Goal: Task Accomplishment & Management: Use online tool/utility

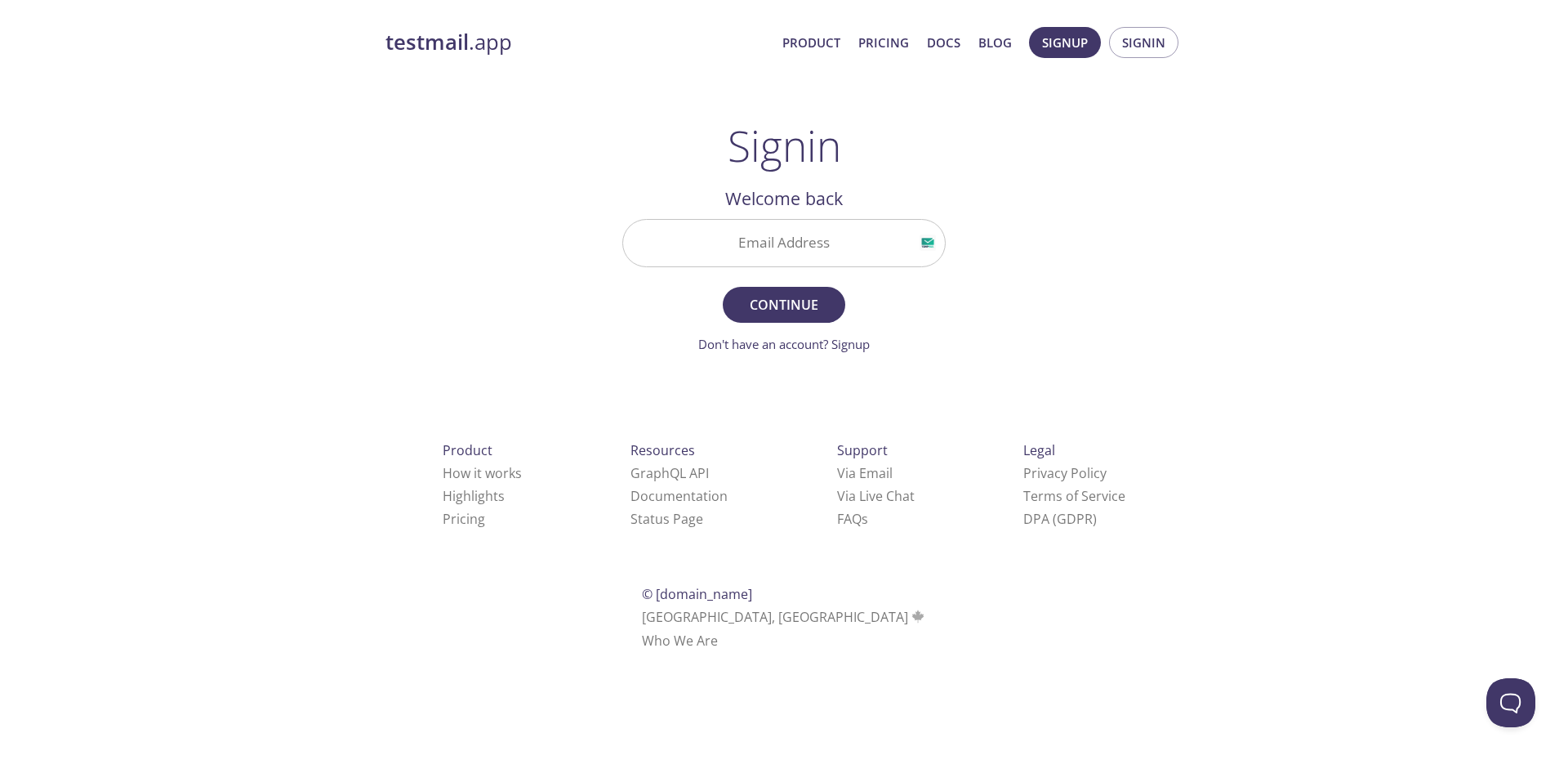
click at [756, 239] on input "Email Address" at bounding box center [783, 243] width 321 height 47
click at [1135, 45] on span "Signin" at bounding box center [1144, 42] width 43 height 22
click at [803, 251] on input "Email Address" at bounding box center [783, 243] width 321 height 47
click at [1105, 215] on div "testmail .app Product Pricing Docs Blog Signup Signin Signin Welcome back Email…" at bounding box center [783, 356] width 836 height 681
click at [792, 238] on input "Email Address" at bounding box center [783, 243] width 321 height 47
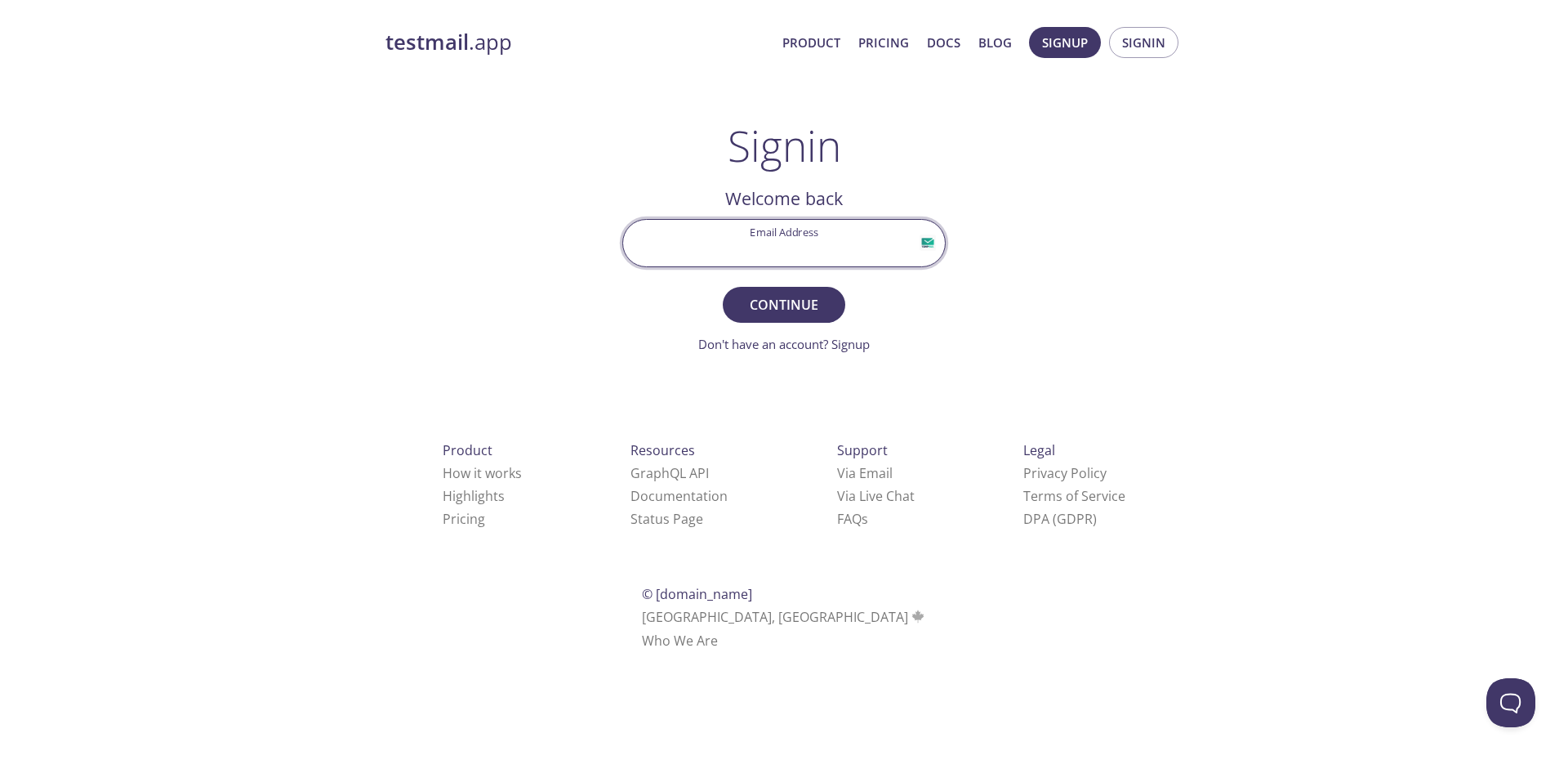
click at [808, 239] on input "Email Address" at bounding box center [783, 243] width 321 height 47
paste input "[EMAIL_ADDRESS][DOMAIN_NAME]"
type input "[EMAIL_ADDRESS][DOMAIN_NAME]"
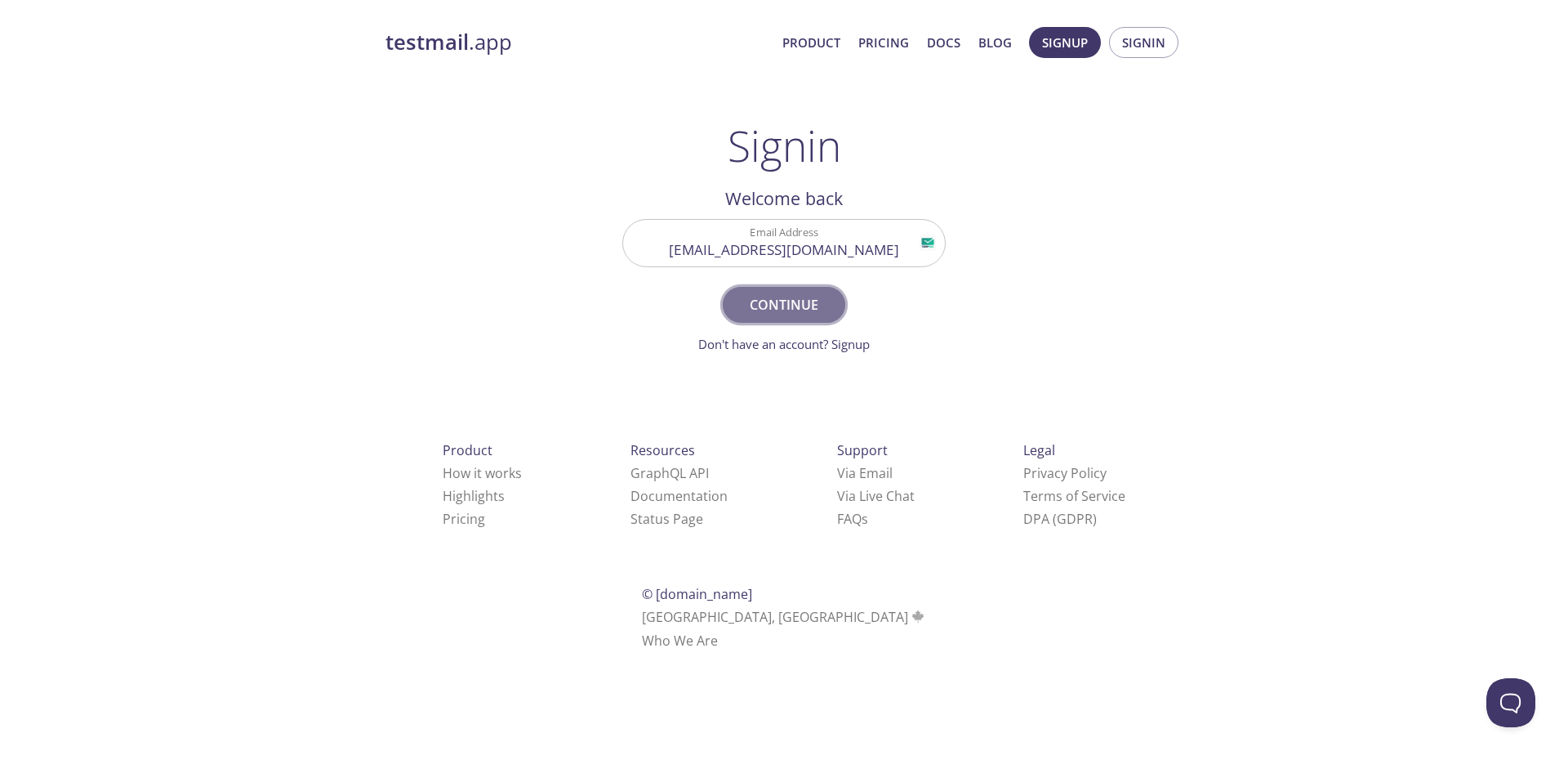
click at [767, 297] on span "Continue" at bounding box center [784, 305] width 86 height 22
click at [734, 247] on input "Signin Security Code" at bounding box center [783, 243] width 321 height 47
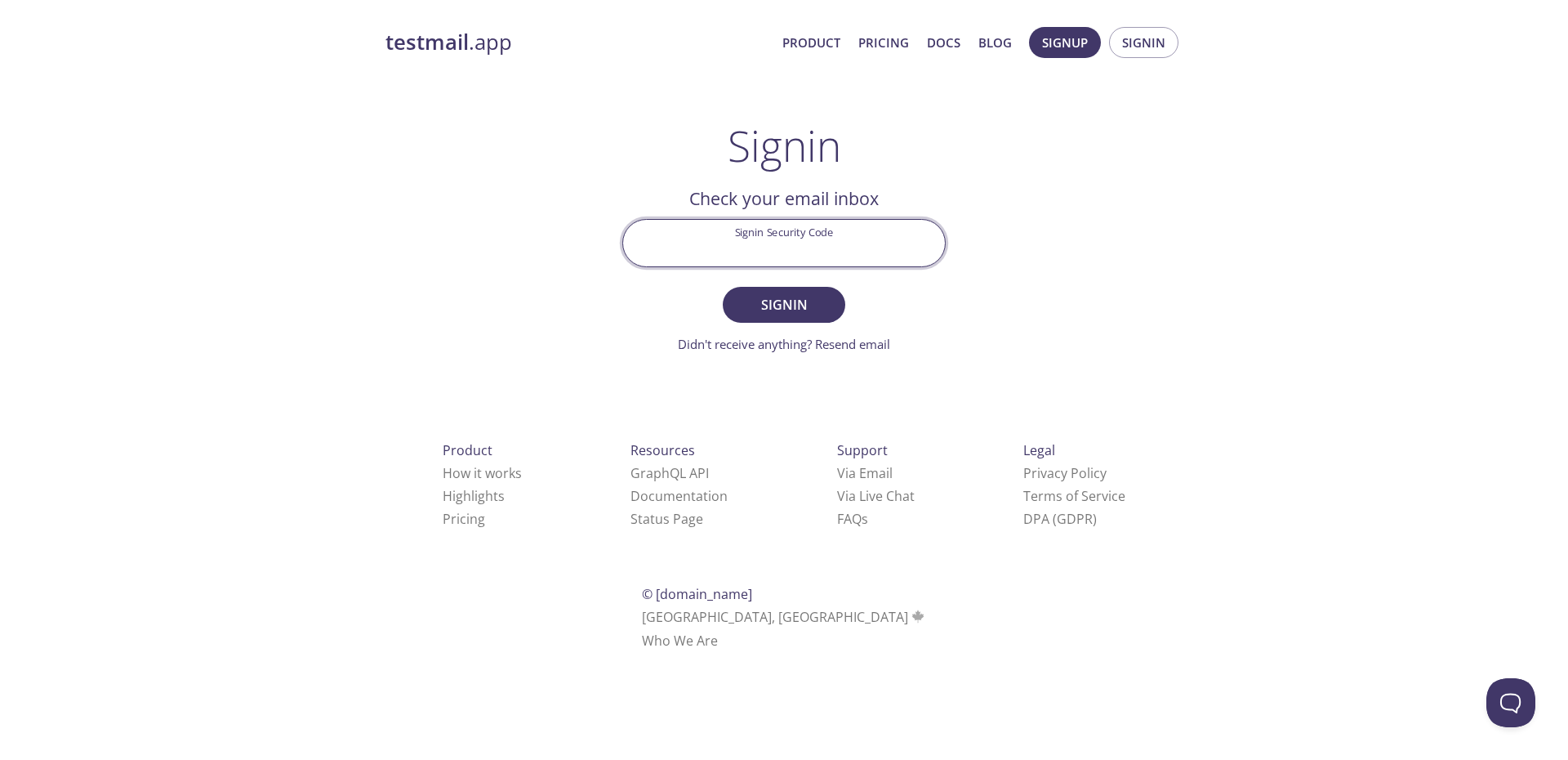
click at [554, 243] on div "testmail .app Product Pricing Docs Blog Signup Signin Signin Welcome back Email…" at bounding box center [783, 356] width 836 height 681
type input "ZTQ9N9M"
click at [785, 309] on span "Signin" at bounding box center [784, 305] width 86 height 22
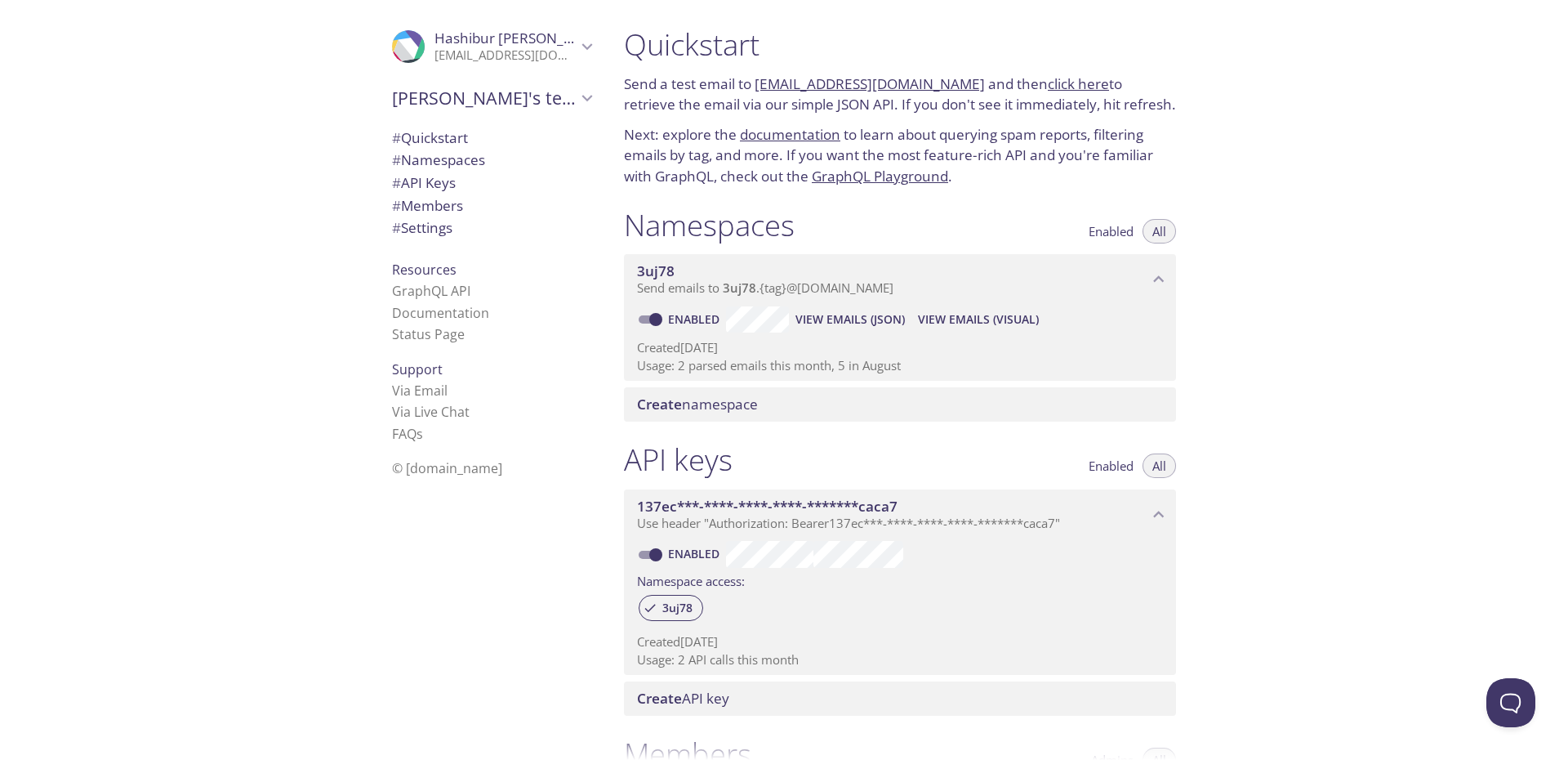
drag, startPoint x: 955, startPoint y: 82, endPoint x: 757, endPoint y: 78, distance: 198.0
click at [757, 78] on p "Send a test email to [EMAIL_ADDRESS][DOMAIN_NAME] and then click here to retrie…" at bounding box center [899, 94] width 552 height 41
copy link "[EMAIL_ADDRESS][DOMAIN_NAME]"
click at [852, 320] on span "View Emails (JSON)" at bounding box center [850, 319] width 110 height 20
